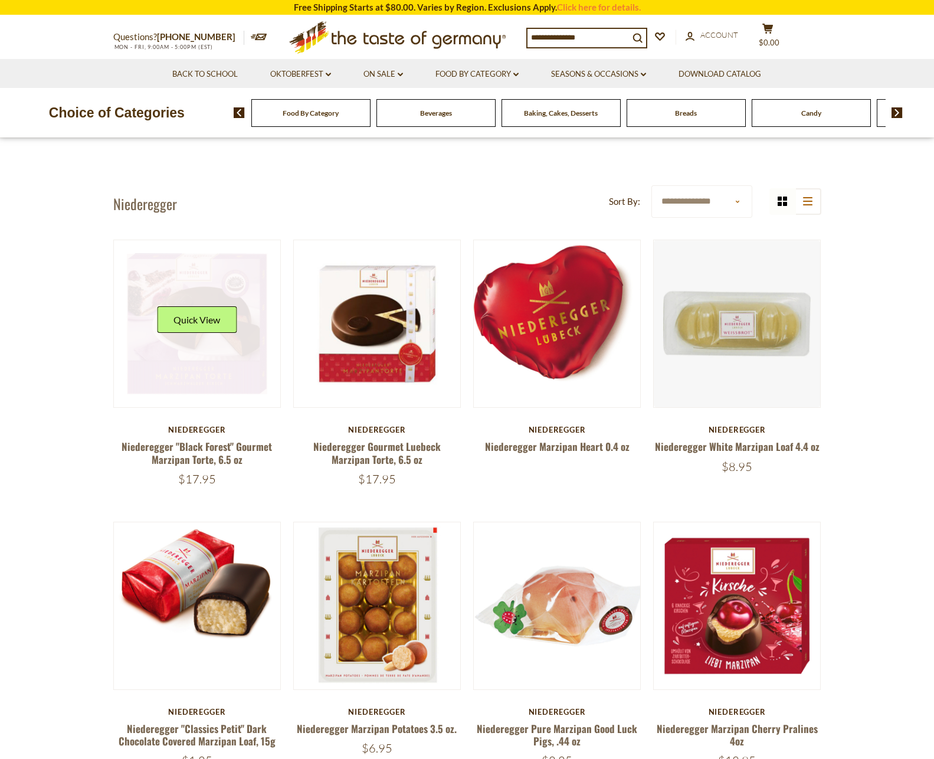
click at [199, 365] on link at bounding box center [197, 324] width 140 height 140
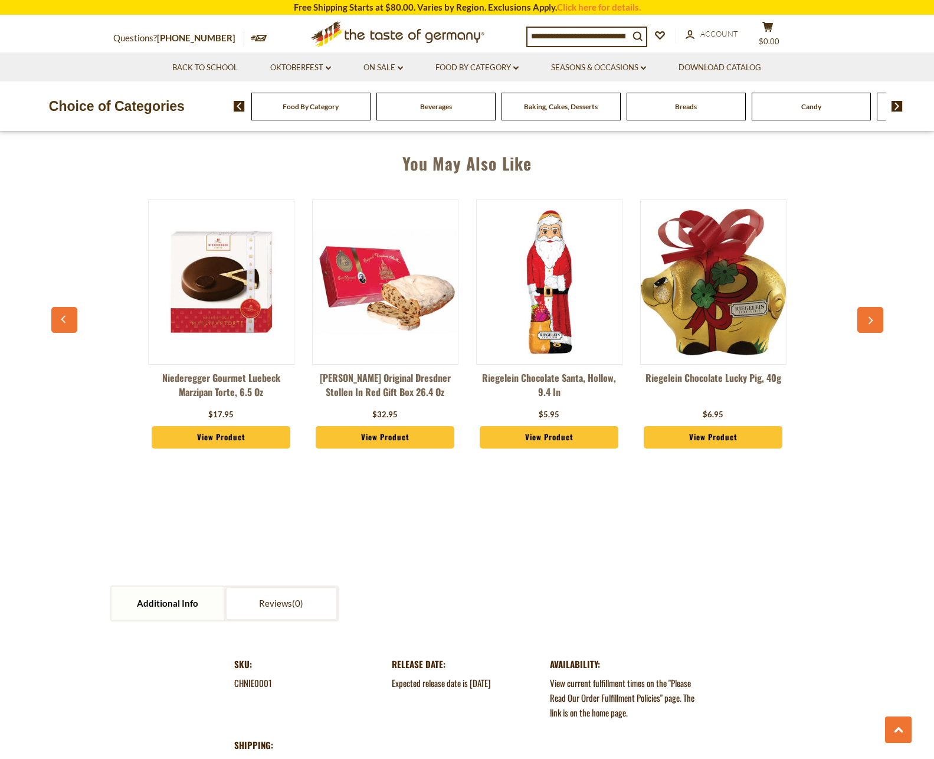
scroll to position [803, 0]
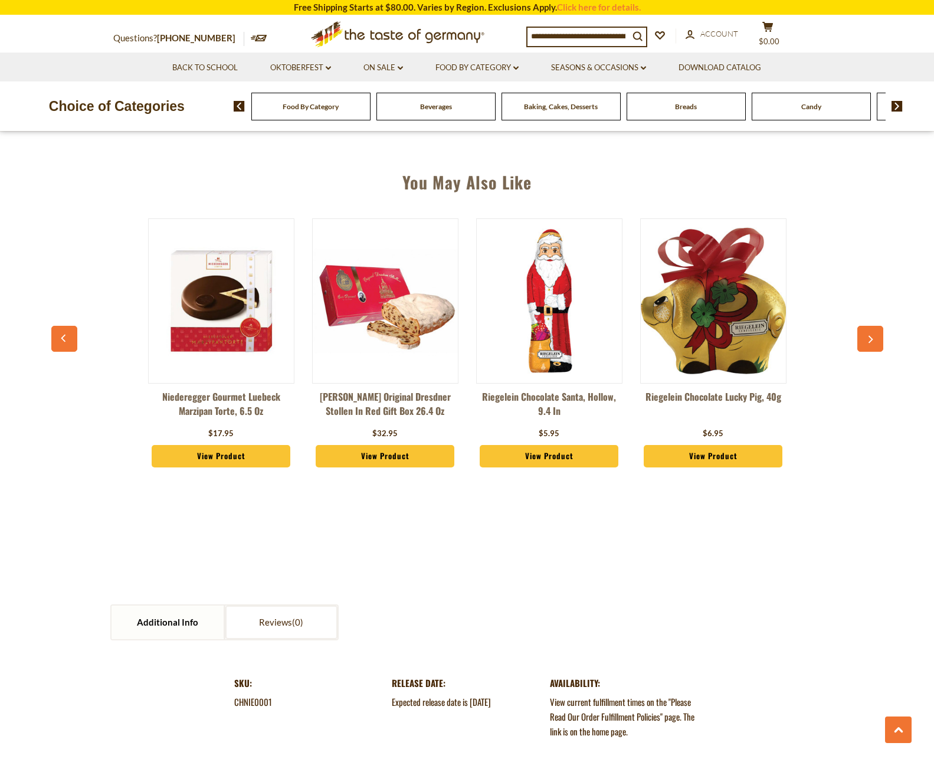
click at [224, 276] on img at bounding box center [221, 300] width 145 height 145
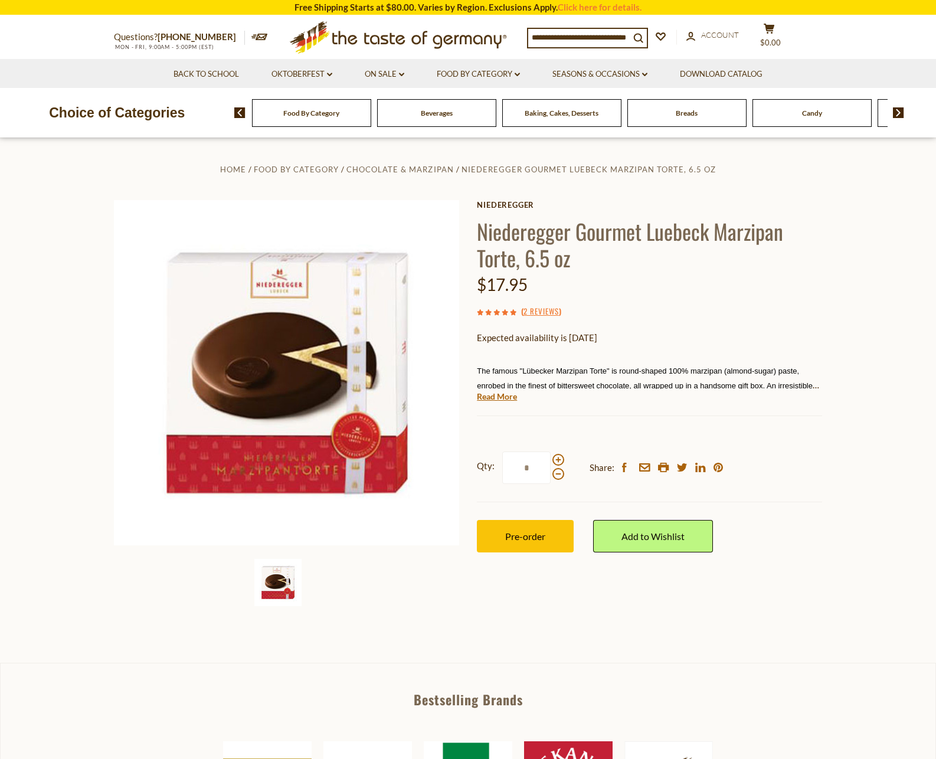
click at [333, 117] on span "Food By Category" at bounding box center [311, 113] width 56 height 9
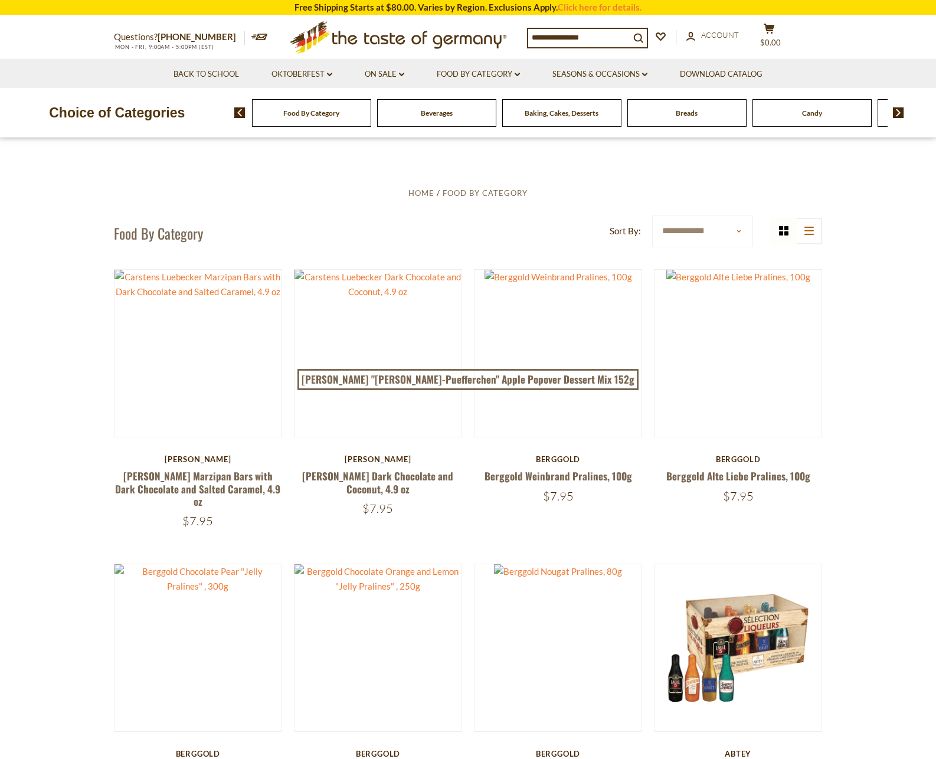
click at [235, 113] on img at bounding box center [239, 112] width 11 height 11
click at [643, 35] on icon "search_icon" at bounding box center [638, 38] width 10 height 10
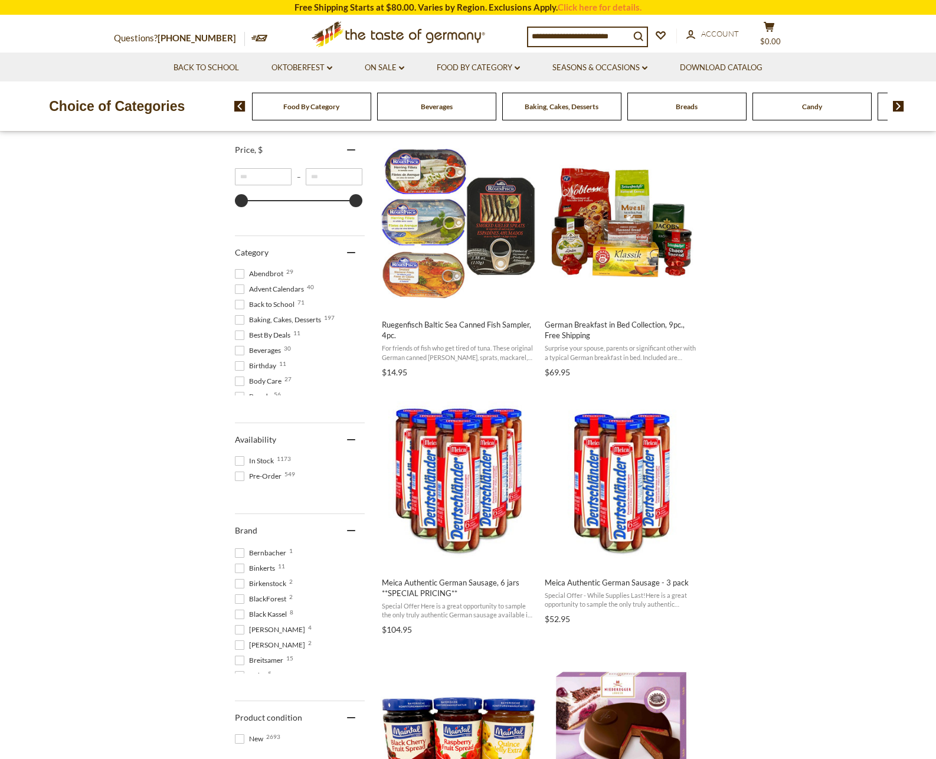
scroll to position [660, 0]
click at [255, 668] on ul "4711 1 Abba 1 Abtey 7 Adler 2 Ahoj 4 Alb Gold 7 Almdudler 1 Anthon Berg 6 Appel…" at bounding box center [300, 609] width 130 height 127
click at [240, 571] on span at bounding box center [239, 575] width 9 height 9
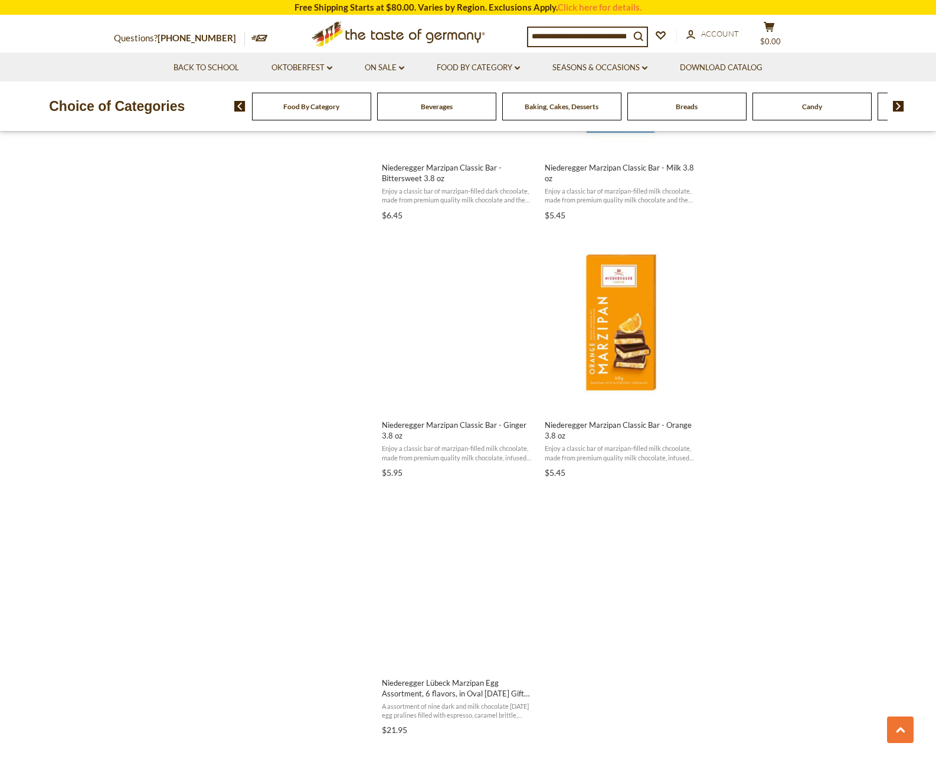
scroll to position [1907, 0]
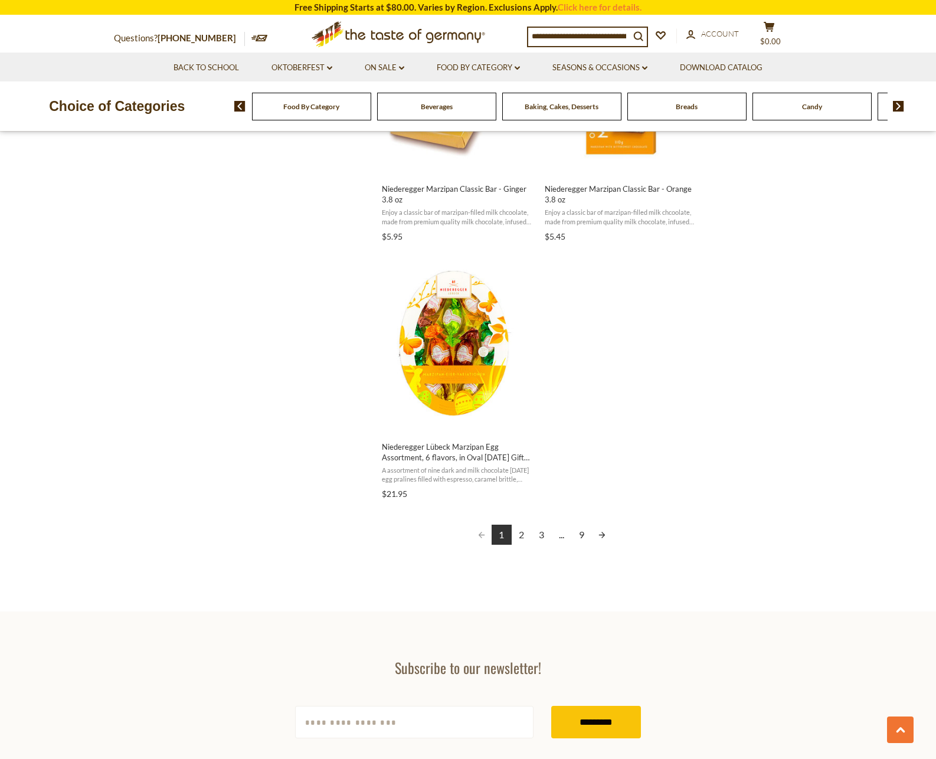
click at [521, 525] on link "2" at bounding box center [522, 535] width 20 height 20
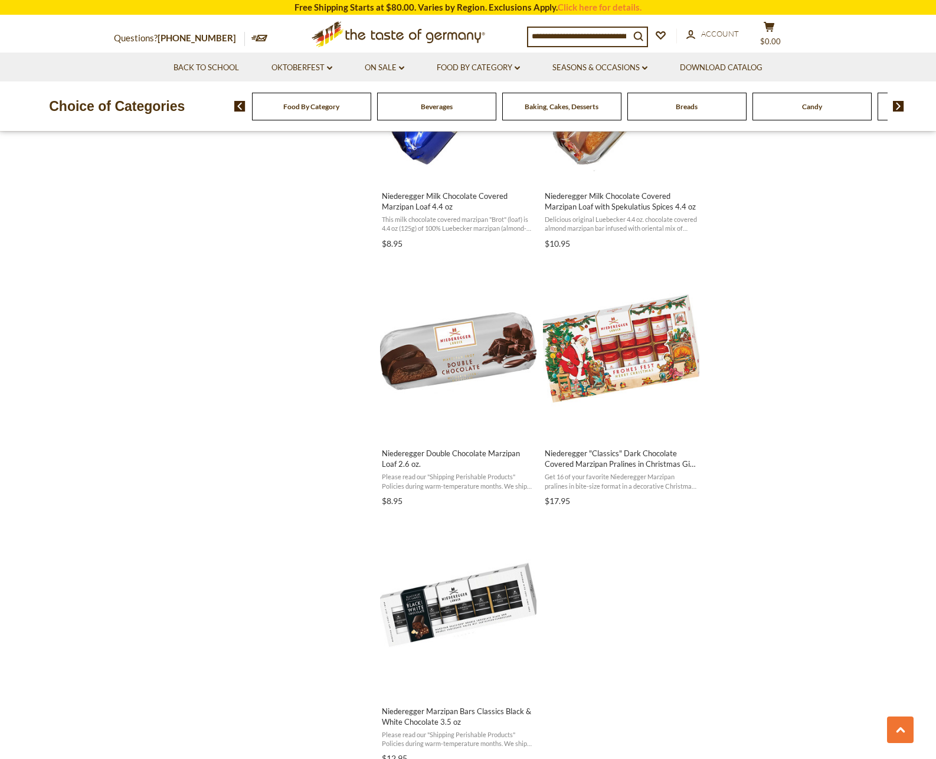
scroll to position [1813, 0]
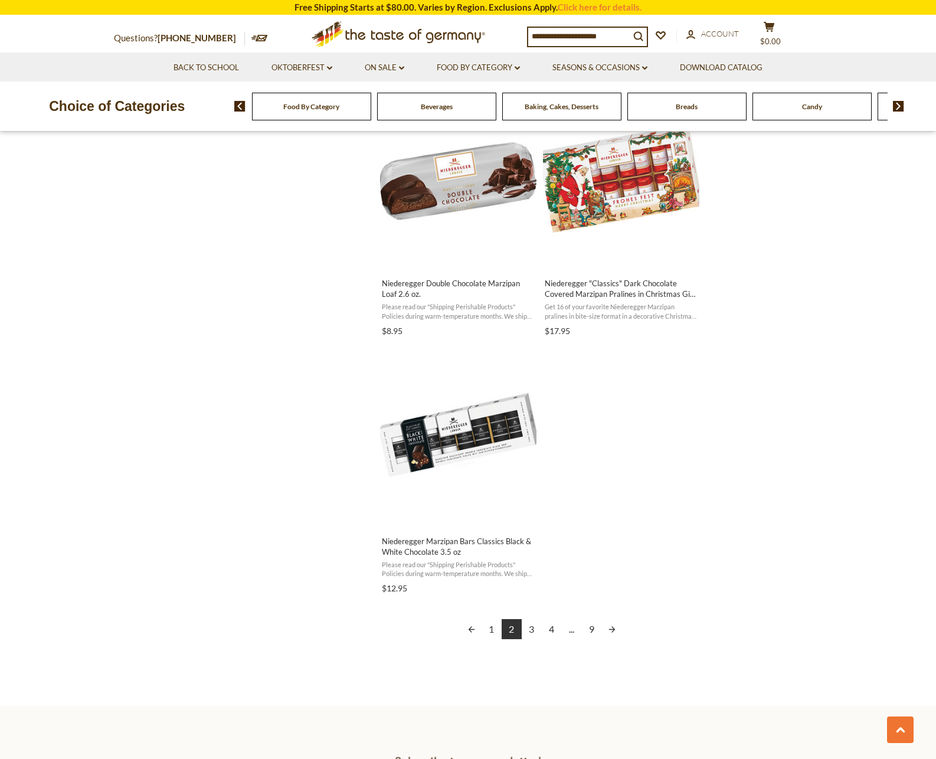
click at [536, 629] on link "3" at bounding box center [532, 629] width 20 height 20
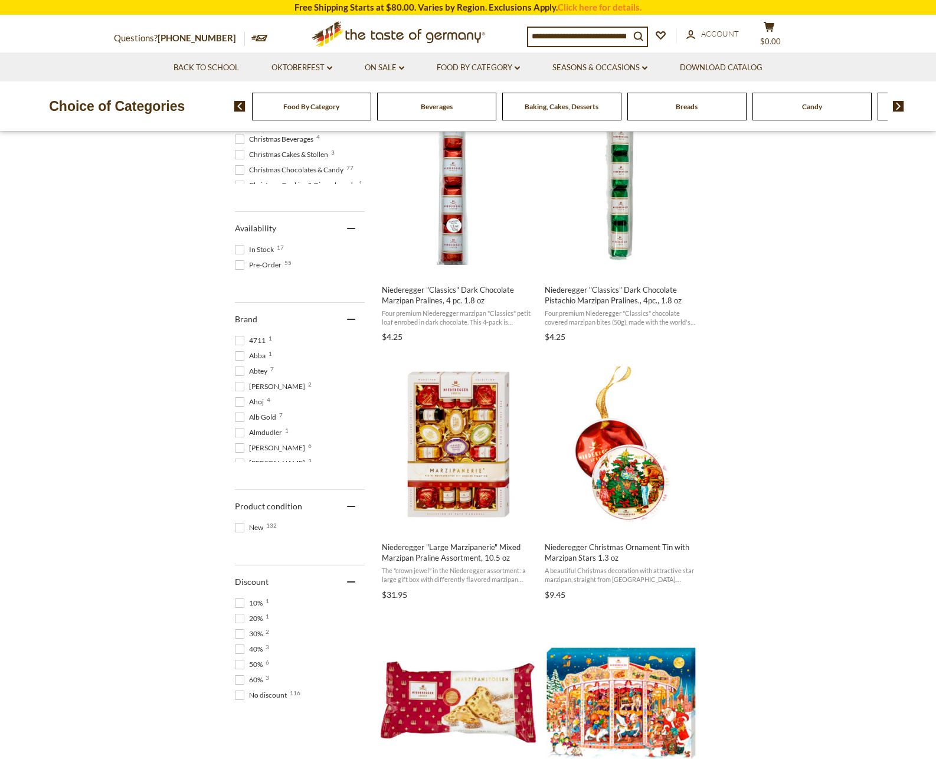
scroll to position [623, 0]
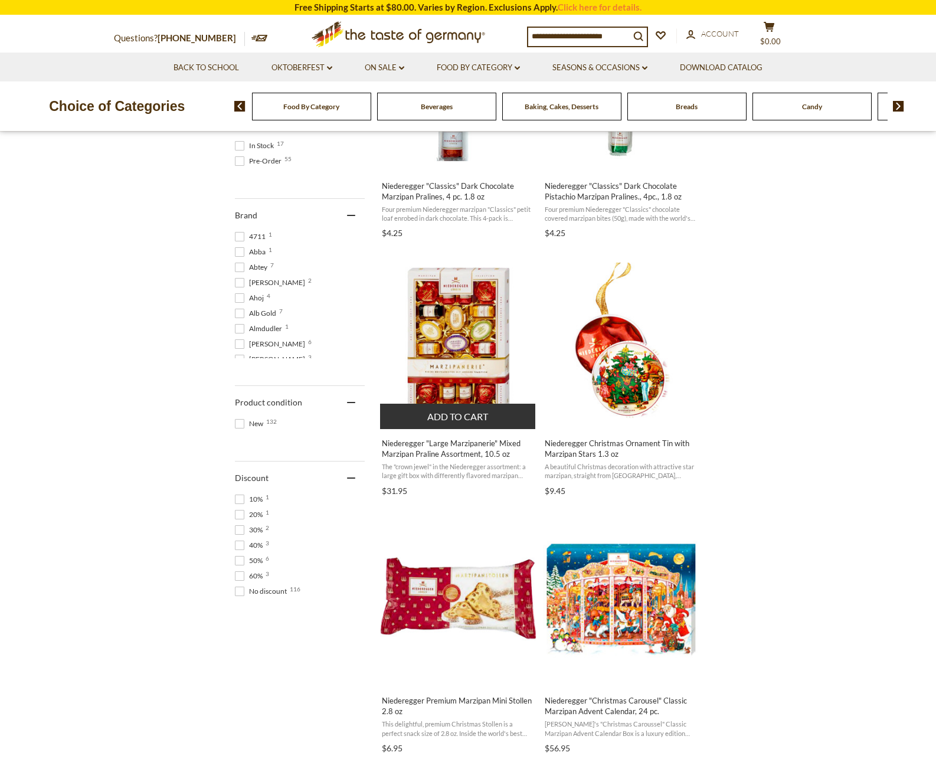
click at [474, 329] on img "Niederegger" at bounding box center [458, 341] width 156 height 156
